Goal: Information Seeking & Learning: Find specific fact

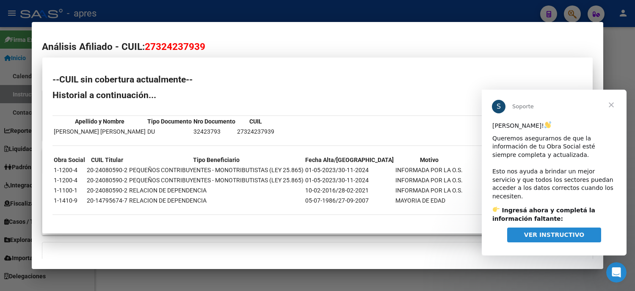
click at [9, 129] on div at bounding box center [317, 145] width 635 height 291
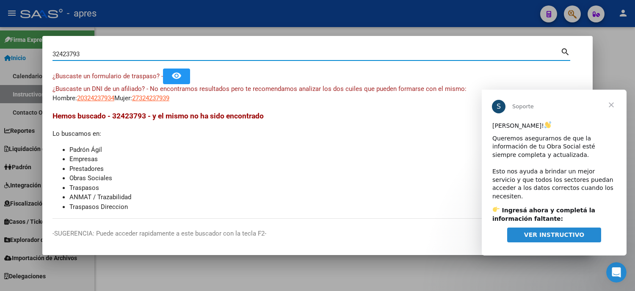
drag, startPoint x: 110, startPoint y: 54, endPoint x: 45, endPoint y: 52, distance: 65.6
click at [52, 54] on mat-dialog-content "32423793 Buscar (apellido, dni, cuil, nro traspaso, cuit, obra social) search ¿…" at bounding box center [317, 132] width 550 height 173
paste input "2682832"
type input "26828323"
click at [613, 99] on span "Cerrar" at bounding box center [611, 105] width 30 height 30
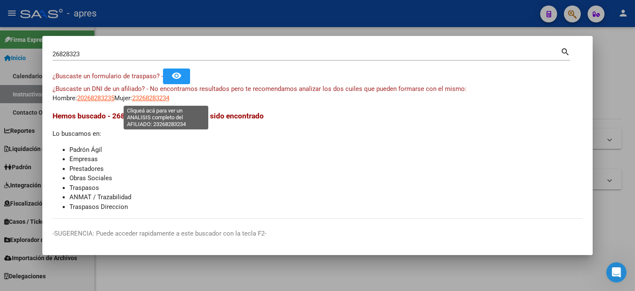
click at [169, 99] on span "23268283234" at bounding box center [150, 98] width 37 height 8
type textarea "23268283234"
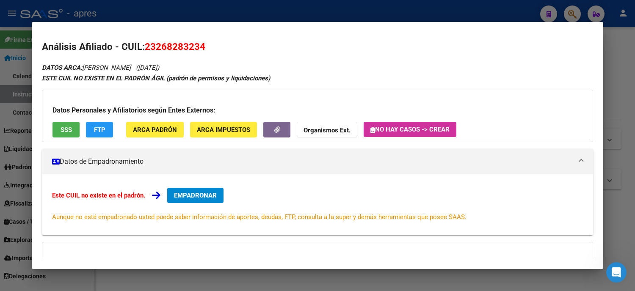
drag, startPoint x: 208, startPoint y: 45, endPoint x: 144, endPoint y: 47, distance: 64.4
click at [140, 45] on h2 "Análisis Afiliado - CUIL: 23268283234" at bounding box center [317, 47] width 551 height 14
copy span "23268283234"
click at [153, 41] on span "23268283234" at bounding box center [175, 46] width 61 height 11
drag, startPoint x: 149, startPoint y: 47, endPoint x: 190, endPoint y: 46, distance: 40.2
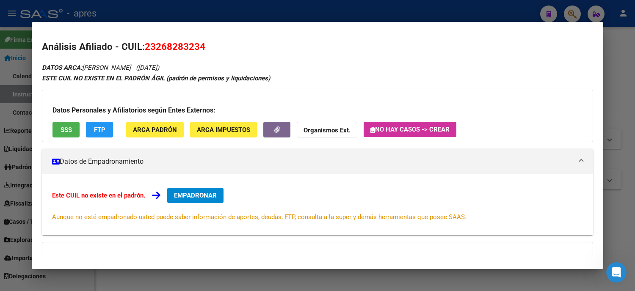
click at [190, 46] on span "23268283234" at bounding box center [175, 46] width 61 height 11
copy span "26828323"
click at [0, 128] on div at bounding box center [317, 145] width 635 height 291
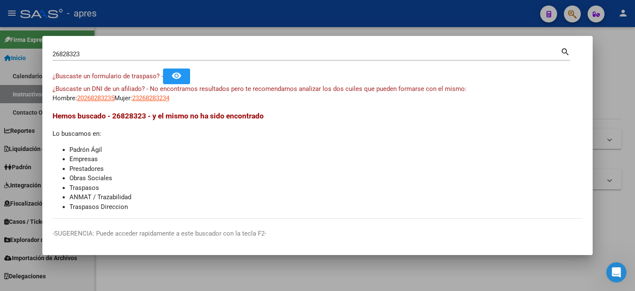
click at [126, 56] on input "26828323" at bounding box center [306, 54] width 508 height 8
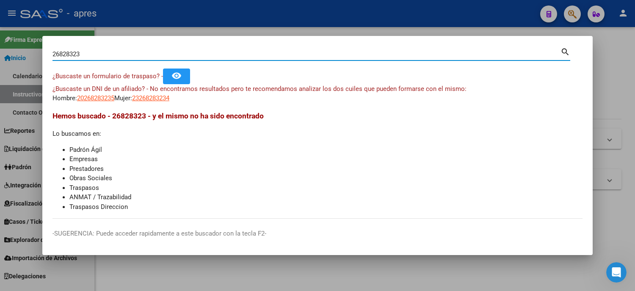
drag, startPoint x: 101, startPoint y: 52, endPoint x: 28, endPoint y: 51, distance: 72.4
click at [28, 51] on div "26828323 Buscar (apellido, dni, cuil, nro traspaso, cuit, obra social) search ¿…" at bounding box center [317, 145] width 635 height 291
paste input "0406722474"
type input "20406722474"
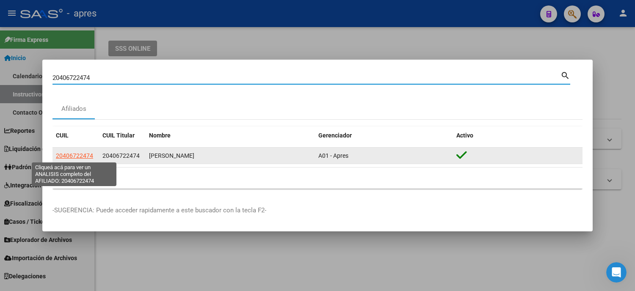
click at [87, 156] on span "20406722474" at bounding box center [74, 155] width 37 height 7
type textarea "20406722474"
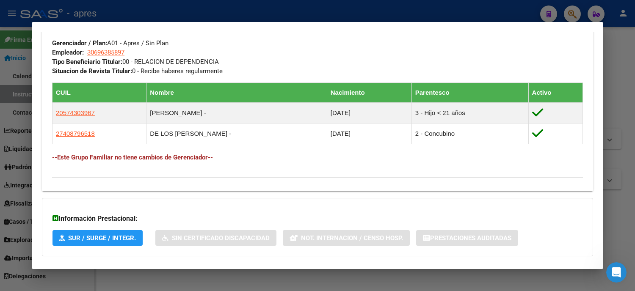
scroll to position [467, 0]
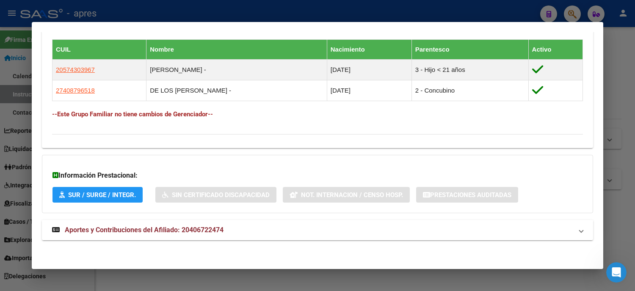
click at [154, 226] on strong "Aportes y Contribuciones del Afiliado: 20406722474" at bounding box center [137, 230] width 171 height 10
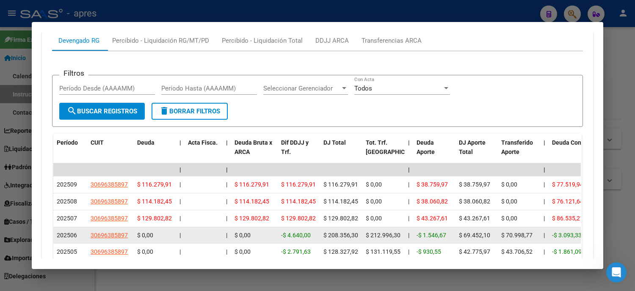
scroll to position [820, 0]
